Goal: Transaction & Acquisition: Purchase product/service

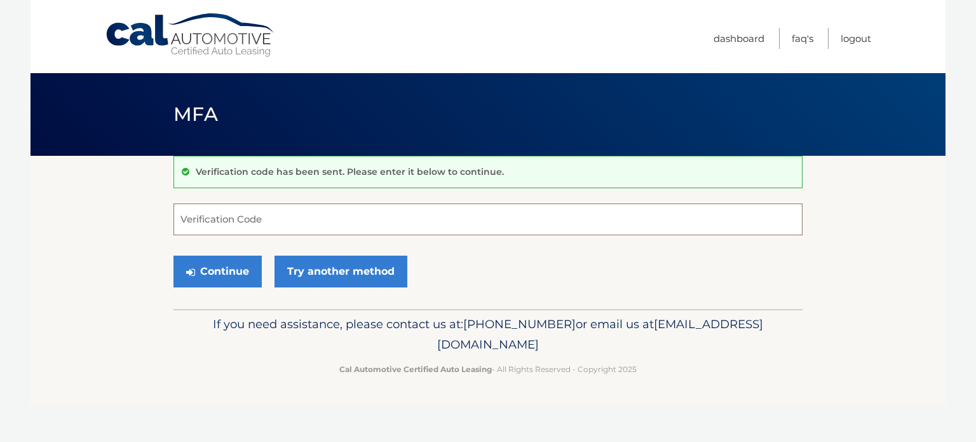
click at [219, 215] on input "Verification Code" at bounding box center [488, 219] width 629 height 32
type input "385447"
click at [174, 256] on button "Continue" at bounding box center [218, 272] width 88 height 32
click at [205, 266] on button "Continue" at bounding box center [218, 272] width 88 height 32
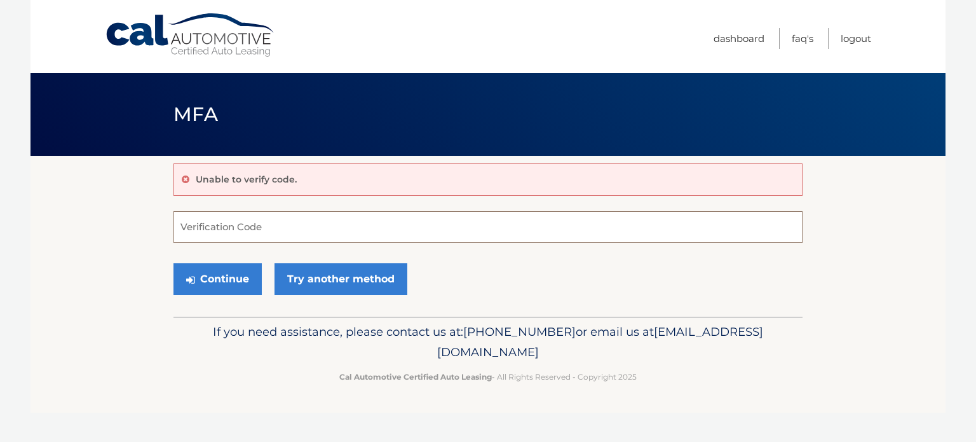
click at [231, 228] on input "Verification Code" at bounding box center [488, 227] width 629 height 32
type input "385447"
click at [174, 263] on button "Continue" at bounding box center [218, 279] width 88 height 32
click at [216, 284] on button "Continue" at bounding box center [218, 279] width 88 height 32
click at [312, 280] on link "Try another method" at bounding box center [341, 279] width 133 height 32
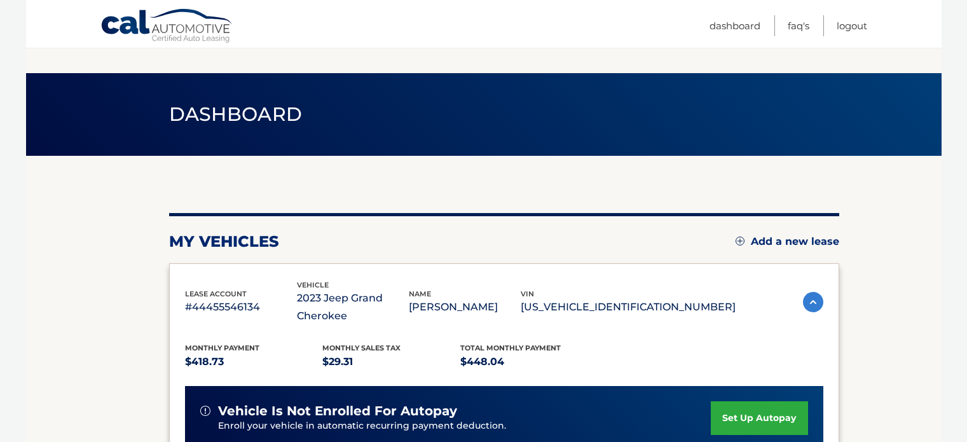
scroll to position [191, 0]
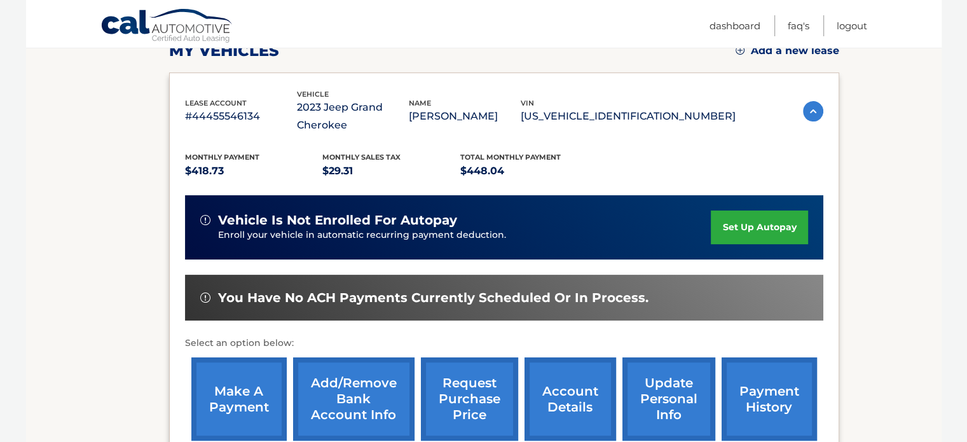
click at [209, 391] on link "make a payment" at bounding box center [238, 398] width 95 height 83
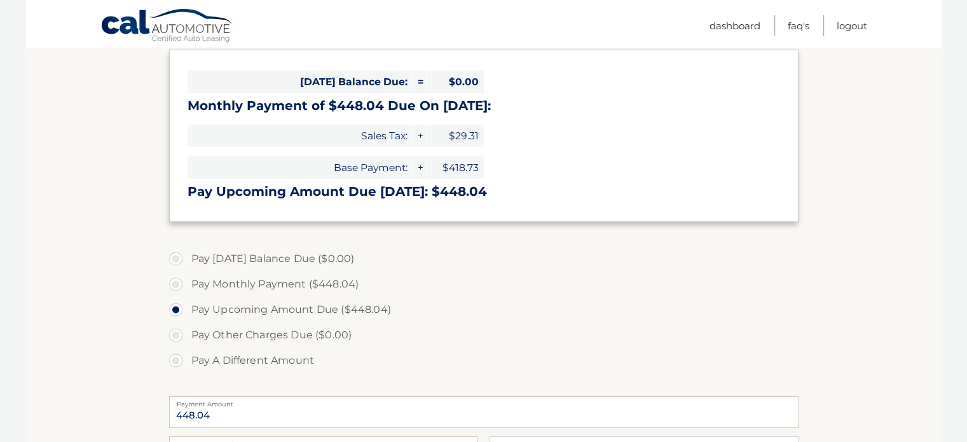
scroll to position [381, 0]
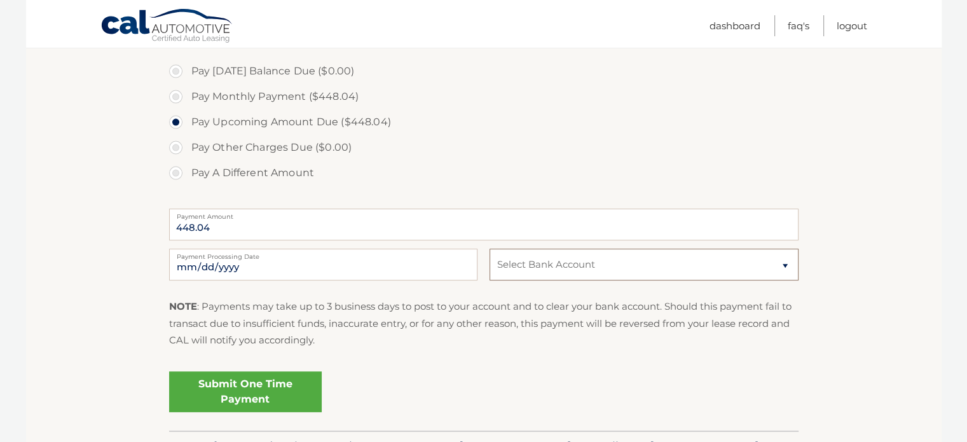
click at [567, 262] on select "Select Bank Account Checking BANK OF AMERICA, N.A. *****5375 Checking BANK OF A…" at bounding box center [643, 265] width 308 height 32
select select "OGVhM2M5YTAtM2E0OC00NDZkLWExY2YtMDk4NWJhZTBjNzBj"
click at [489, 249] on select "Select Bank Account Checking BANK OF AMERICA, N.A. *****5375 Checking BANK OF A…" at bounding box center [643, 265] width 308 height 32
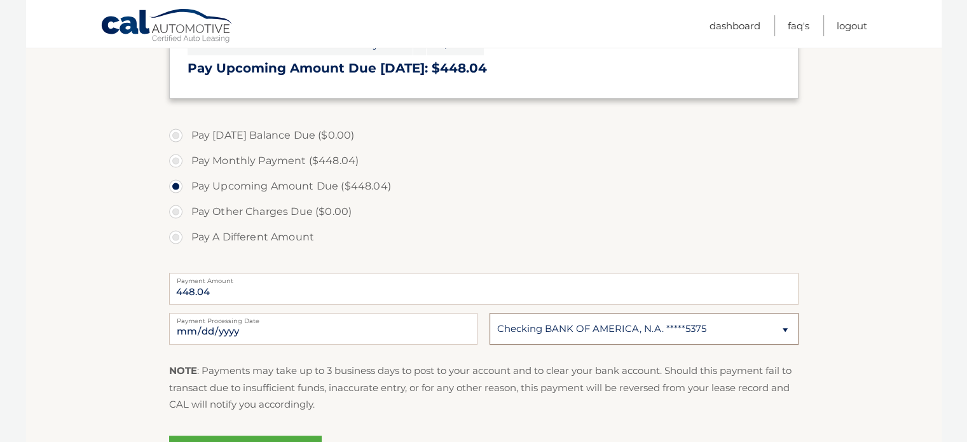
scroll to position [318, 0]
click at [395, 411] on p "NOTE : Payments may take up to 3 business days to post to your account and to c…" at bounding box center [483, 387] width 629 height 50
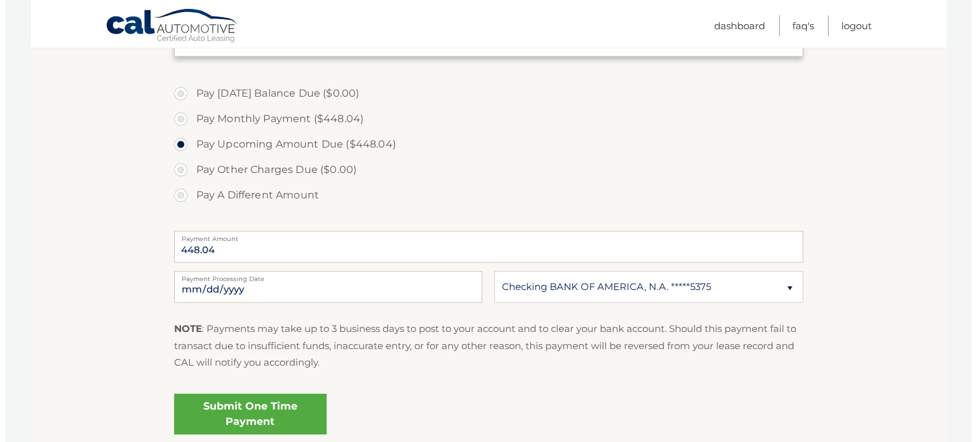
scroll to position [445, 0]
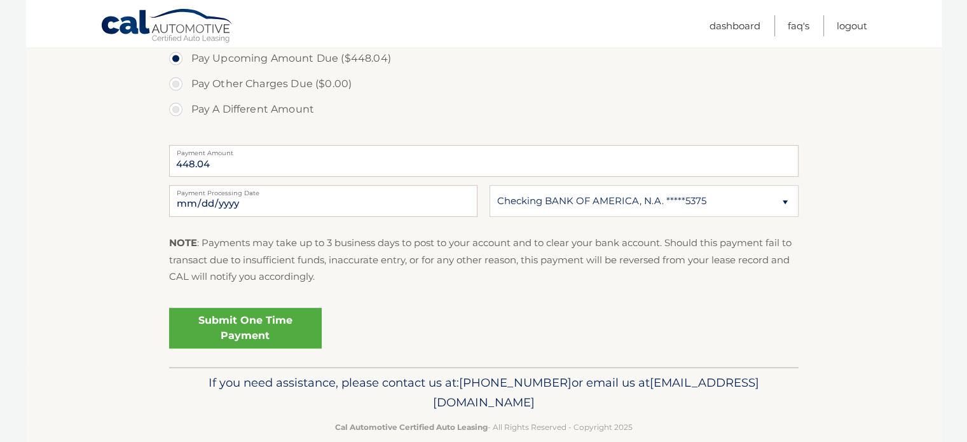
click at [226, 325] on link "Submit One Time Payment" at bounding box center [245, 328] width 153 height 41
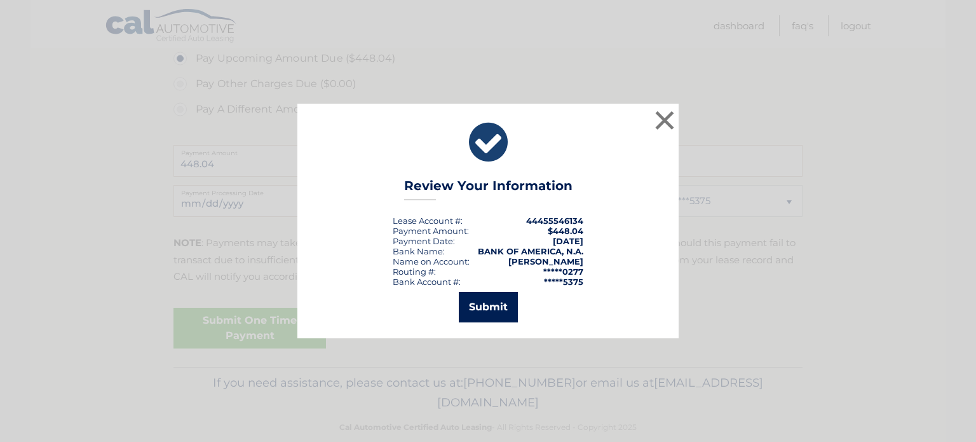
click at [494, 312] on button "Submit" at bounding box center [488, 307] width 59 height 31
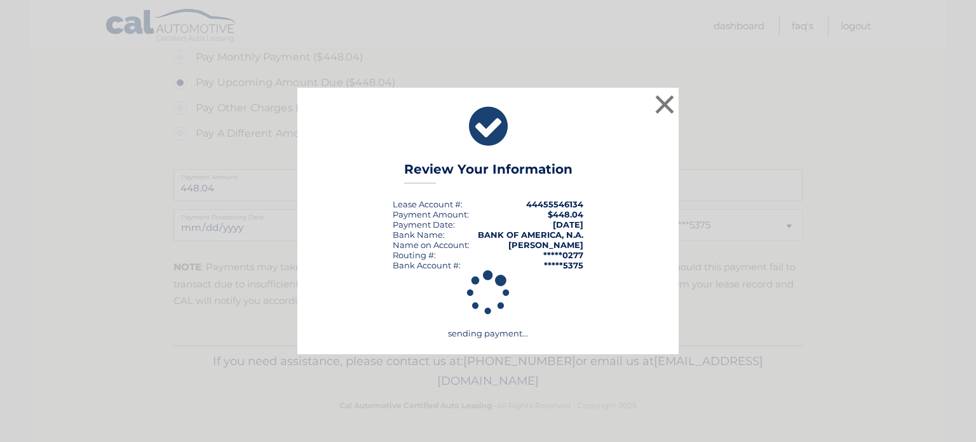
scroll to position [420, 0]
